Goal: Task Accomplishment & Management: Use online tool/utility

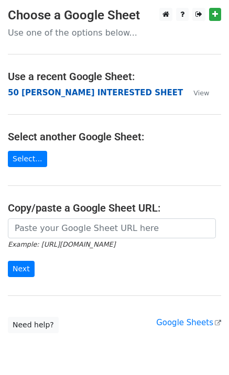
click at [33, 95] on strong "50 [PERSON_NAME] INTERESTED SHEET" at bounding box center [95, 92] width 175 height 9
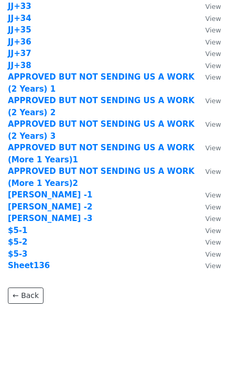
scroll to position [1038, 0]
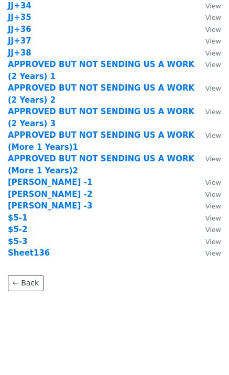
click at [21, 218] on strong "$5-1" at bounding box center [18, 217] width 20 height 9
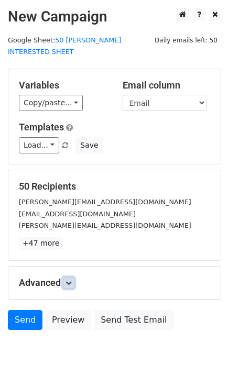
click at [69, 277] on link at bounding box center [69, 283] width 12 height 12
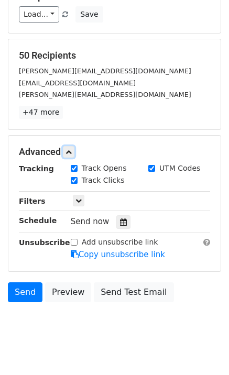
scroll to position [134, 0]
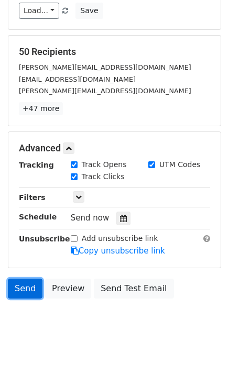
click at [28, 278] on link "Send" at bounding box center [25, 288] width 35 height 20
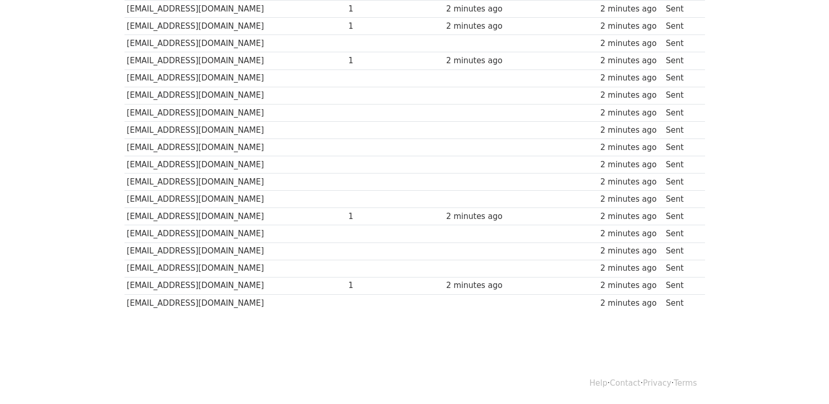
scroll to position [170, 0]
